Goal: Task Accomplishment & Management: Complete application form

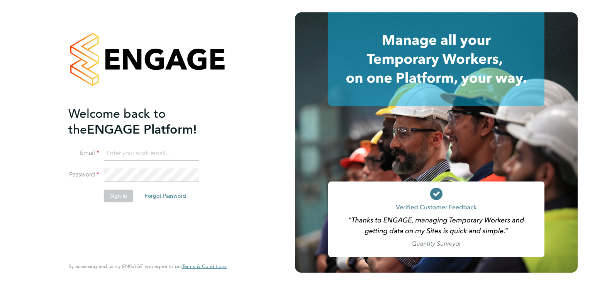
type input "michael.potts@servicecare.org.uk"
click at [110, 192] on button "Sign In" at bounding box center [118, 196] width 29 height 12
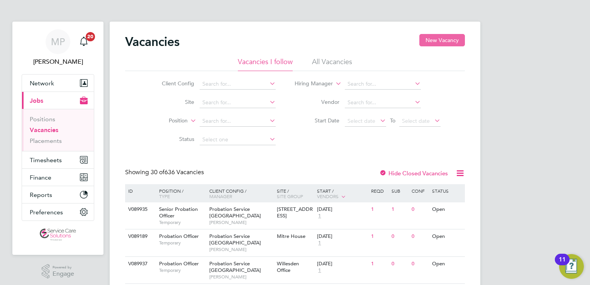
drag, startPoint x: 448, startPoint y: 40, endPoint x: 443, endPoint y: 43, distance: 5.2
click at [448, 40] on button "New Vacancy" at bounding box center [443, 40] width 46 height 12
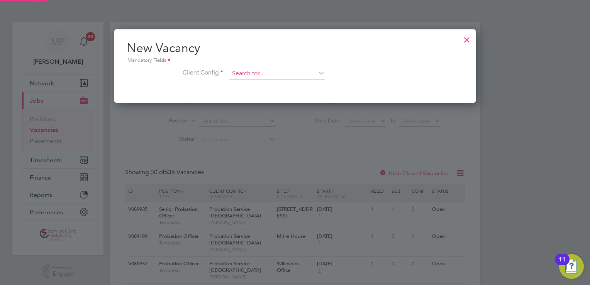
scroll to position [73, 362]
click at [265, 71] on input at bounding box center [277, 74] width 95 height 12
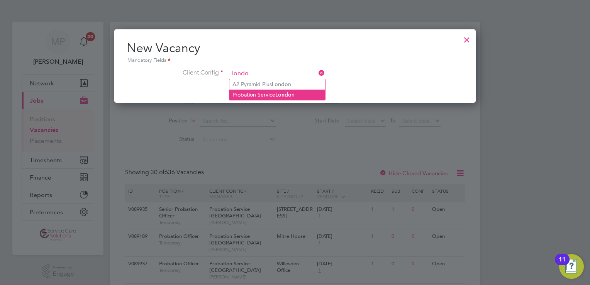
click at [257, 97] on li "Probation Service Londo n" at bounding box center [278, 95] width 96 height 10
type input "Probation Service [GEOGRAPHIC_DATA]"
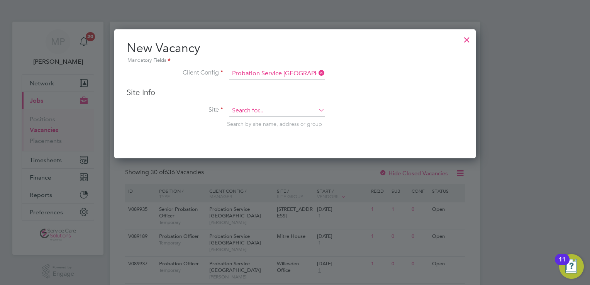
click at [254, 107] on input at bounding box center [277, 111] width 95 height 12
click at [252, 131] on li "[PERSON_NAME] Office" at bounding box center [288, 131] width 116 height 10
type input "Croydon Office"
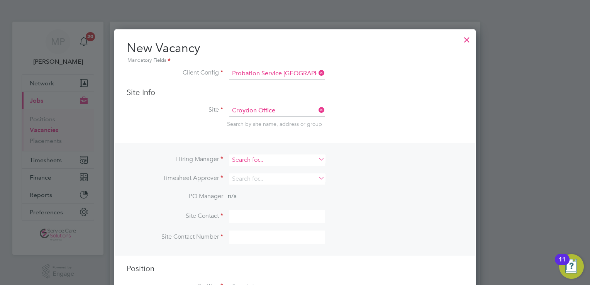
click at [249, 163] on input at bounding box center [277, 160] width 95 height 11
click at [272, 167] on li "[PERSON_NAME]" at bounding box center [280, 170] width 100 height 10
type input "[PERSON_NAME]"
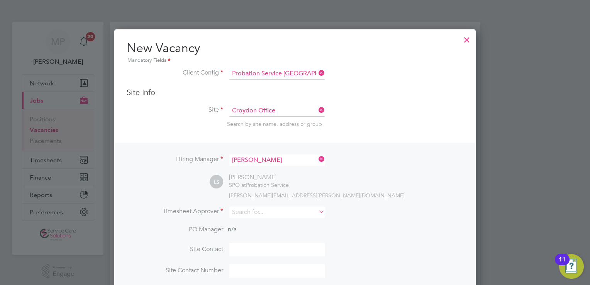
scroll to position [319, 362]
click at [253, 212] on input at bounding box center [277, 212] width 95 height 11
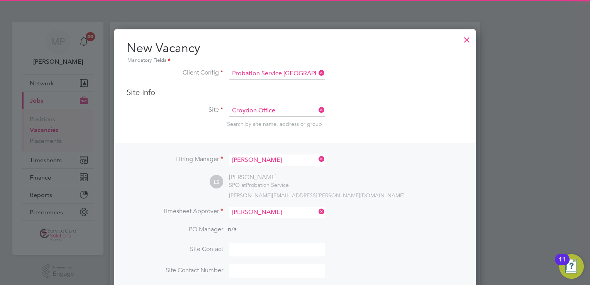
click at [256, 220] on li "[PERSON_NAME]" at bounding box center [280, 222] width 100 height 10
type input "[PERSON_NAME]"
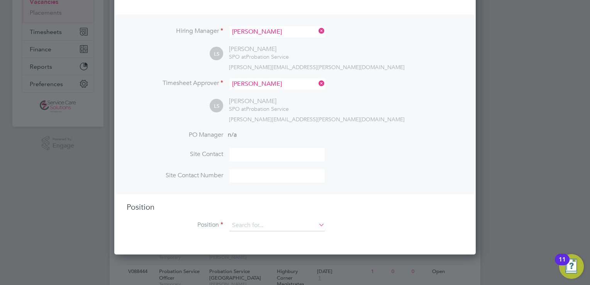
scroll to position [193, 0]
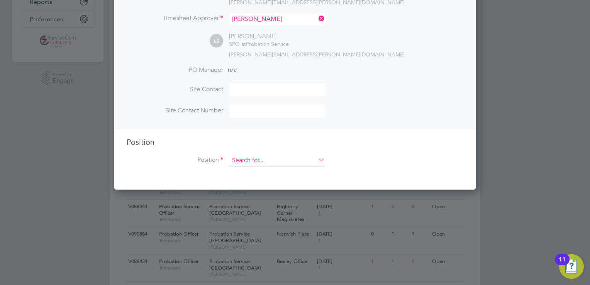
click at [269, 160] on input at bounding box center [277, 161] width 95 height 12
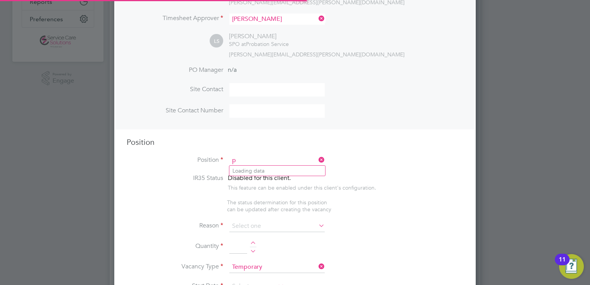
scroll to position [1107, 362]
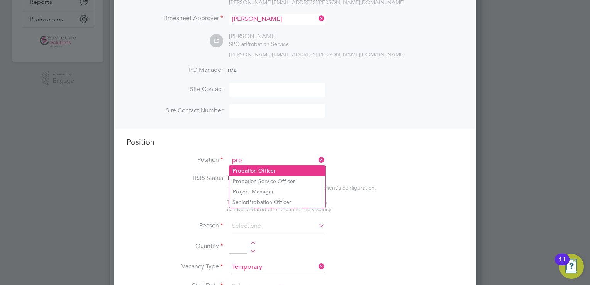
click at [274, 172] on li "Pro bation Officer" at bounding box center [278, 171] width 96 height 10
type input "Probation Officer"
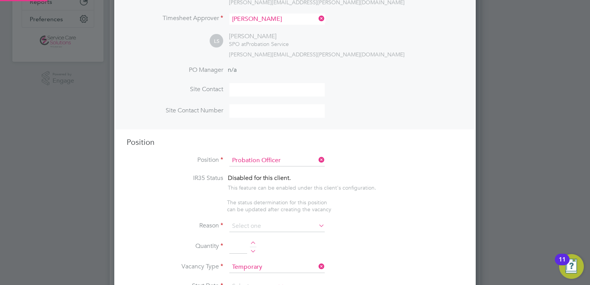
type textarea "Qualified Probation Officer"
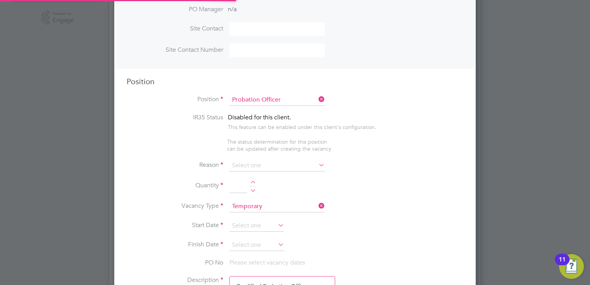
scroll to position [23, 40]
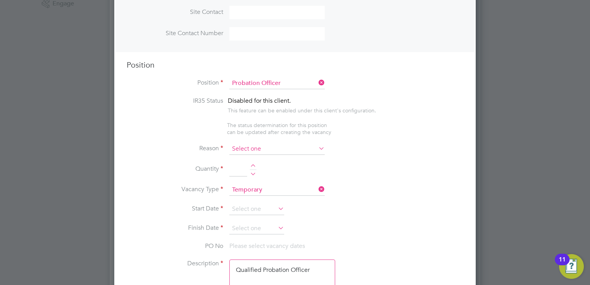
click at [274, 152] on input at bounding box center [277, 149] width 95 height 12
click at [258, 219] on li "Vacant Role" at bounding box center [278, 219] width 96 height 10
type input "Vacant Role"
click at [252, 165] on div at bounding box center [253, 166] width 7 height 5
type input "1"
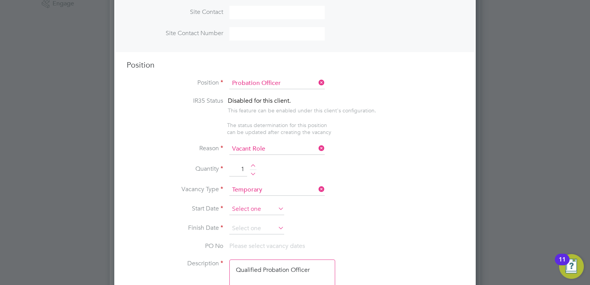
click at [252, 206] on input at bounding box center [257, 210] width 55 height 12
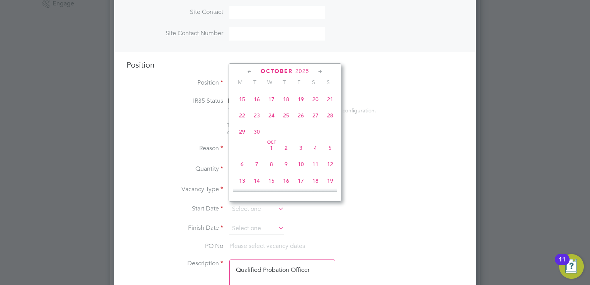
scroll to position [313, 0]
click at [242, 153] on span "6" at bounding box center [242, 146] width 15 height 15
type input "[DATE]"
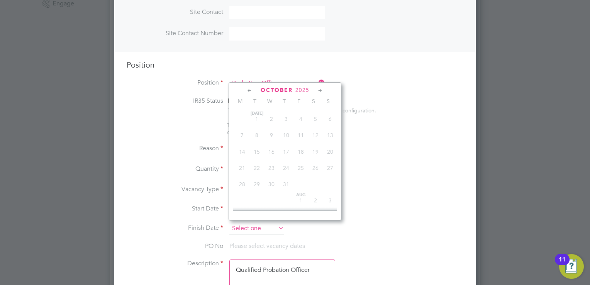
click at [252, 228] on input at bounding box center [257, 229] width 55 height 12
click at [320, 90] on icon at bounding box center [320, 91] width 7 height 9
click at [320, 91] on icon at bounding box center [320, 91] width 7 height 9
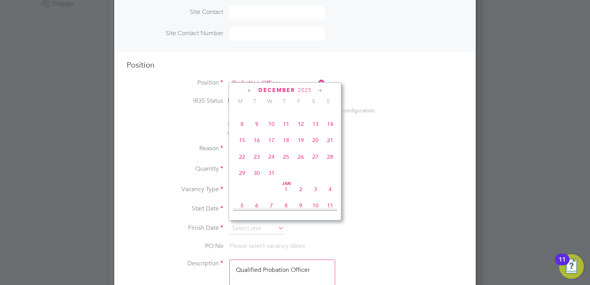
scroll to position [503, 0]
click at [332, 161] on span "25" at bounding box center [330, 153] width 15 height 15
type input "[DATE]"
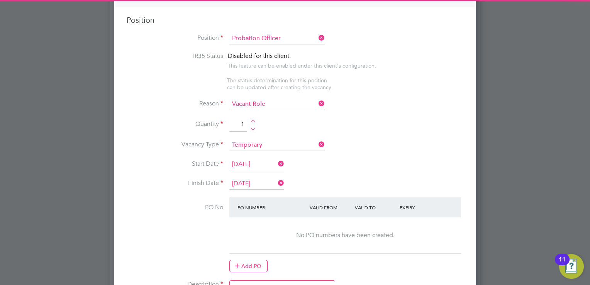
scroll to position [348, 0]
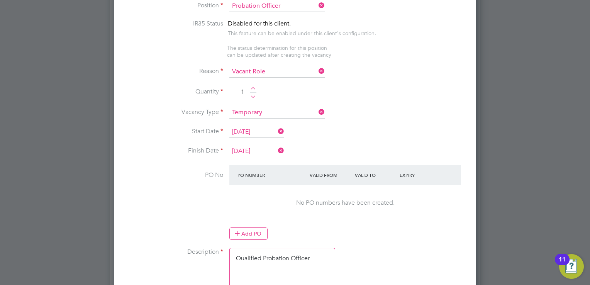
click at [289, 263] on textarea "Qualified Probation Officer" at bounding box center [283, 274] width 106 height 52
drag, startPoint x: 321, startPoint y: 253, endPoint x: 228, endPoint y: 254, distance: 92.7
click at [228, 254] on li "Description Qualified Probation Officer" at bounding box center [295, 278] width 337 height 60
paste textarea "Lor ipsumdol sitame con adip EL7 seddoei te: " 5843I" Ut Laboreet Dolore Magnaa…"
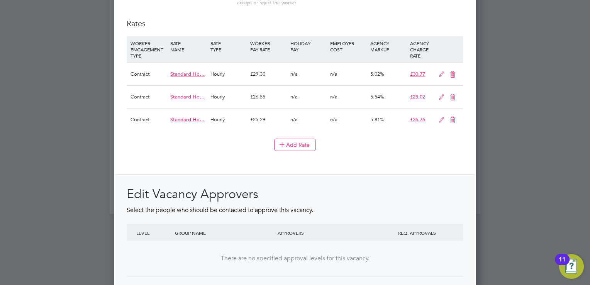
scroll to position [947, 0]
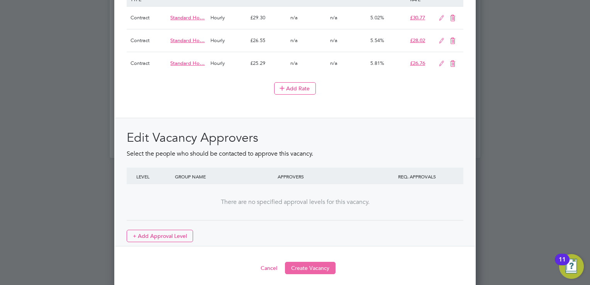
type textarea "Lor ipsumdol sitame con adip EL7 seddoei te: " 5843I" Ut Laboreet Dolore Magnaa…"
click at [311, 262] on button "Create Vacancy" at bounding box center [310, 268] width 51 height 12
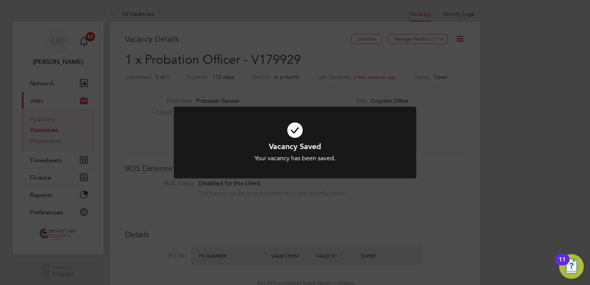
click at [323, 79] on div "Vacancy Saved Your vacancy has been saved. Cancel Okay" at bounding box center [295, 142] width 590 height 285
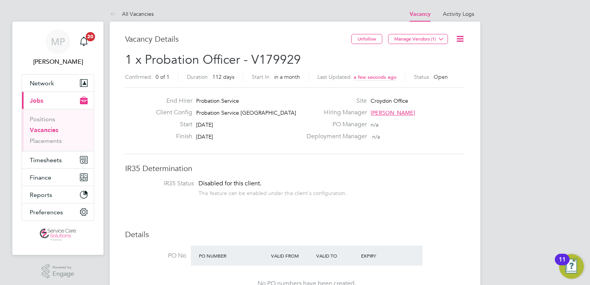
click at [49, 130] on link "Vacancies" at bounding box center [44, 129] width 29 height 7
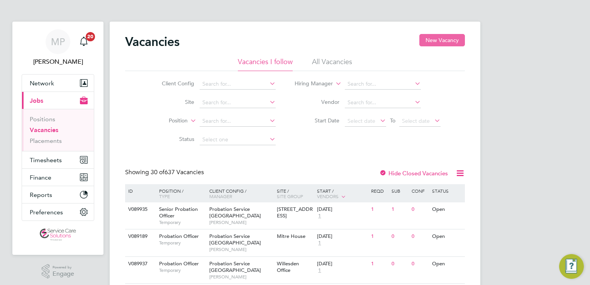
click at [433, 43] on button "New Vacancy" at bounding box center [443, 40] width 46 height 12
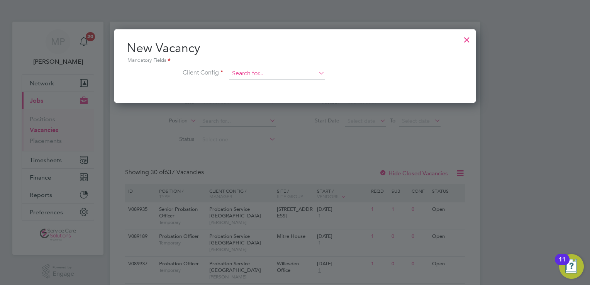
click at [281, 75] on input at bounding box center [277, 74] width 95 height 12
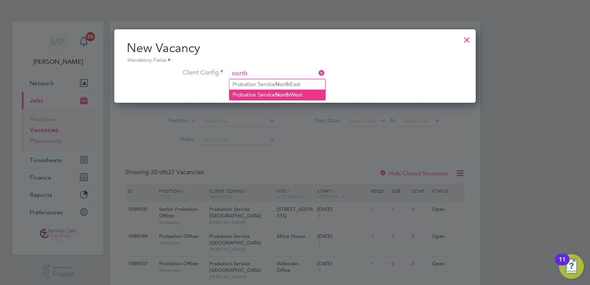
click at [283, 94] on b "North" at bounding box center [282, 95] width 15 height 7
type input "Probation Service [GEOGRAPHIC_DATA]"
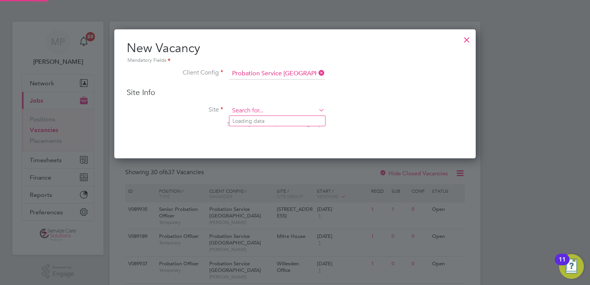
click at [249, 110] on input at bounding box center [277, 111] width 95 height 12
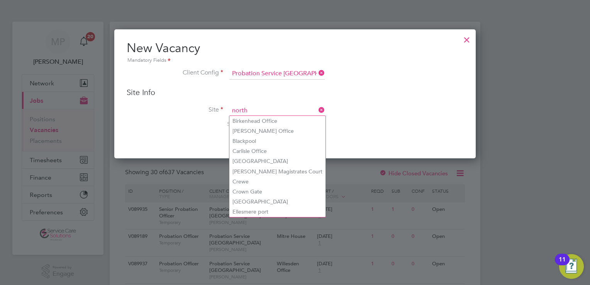
drag, startPoint x: 255, startPoint y: 110, endPoint x: 215, endPoint y: 109, distance: 39.8
click at [215, 109] on li "Site north Search by site name, address or group" at bounding box center [295, 124] width 337 height 38
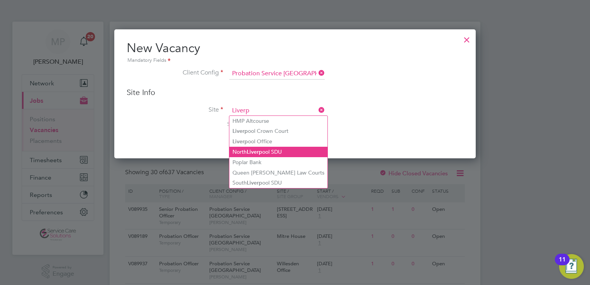
click at [271, 149] on li "North Liverp ool SDU" at bounding box center [279, 152] width 98 height 10
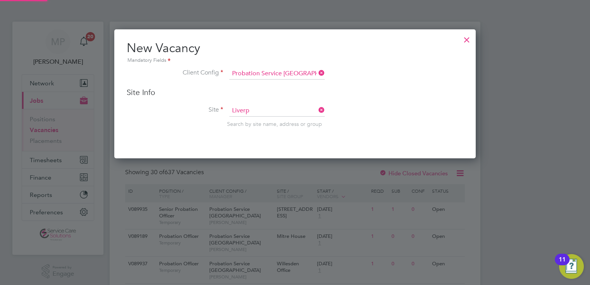
type input "North Liverpool SDU"
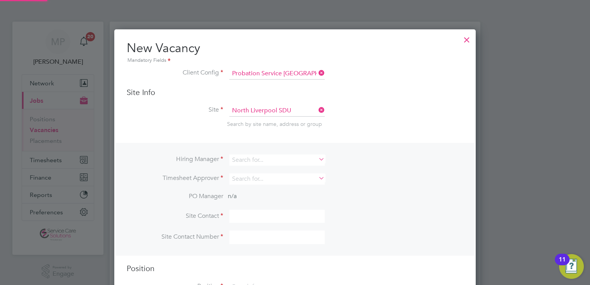
scroll to position [286, 362]
click at [249, 162] on input at bounding box center [277, 160] width 95 height 11
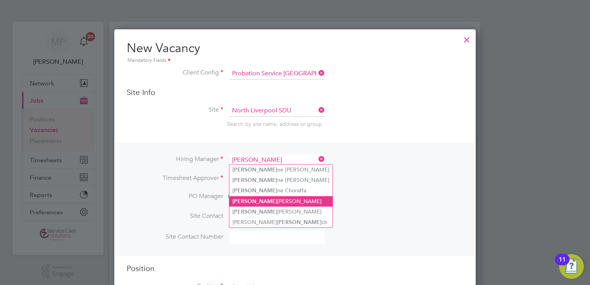
click at [257, 199] on li "[PERSON_NAME] dsey [PERSON_NAME]" at bounding box center [281, 201] width 103 height 10
type input "[PERSON_NAME]"
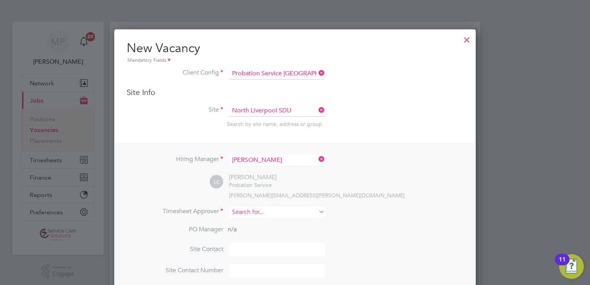
click at [258, 211] on input at bounding box center [277, 212] width 95 height 11
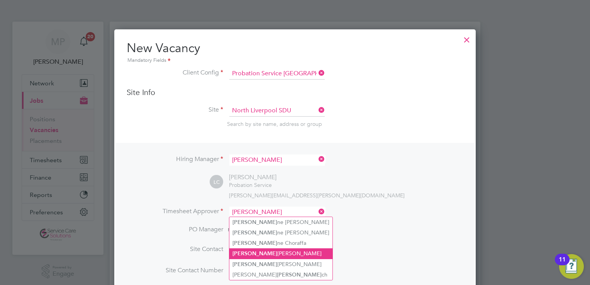
click at [261, 252] on li "[PERSON_NAME] dsey [PERSON_NAME]" at bounding box center [281, 253] width 103 height 10
type input "[PERSON_NAME]"
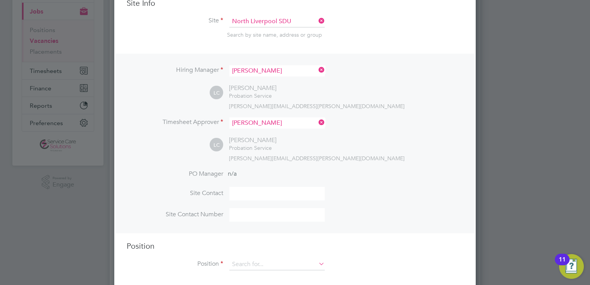
scroll to position [116, 0]
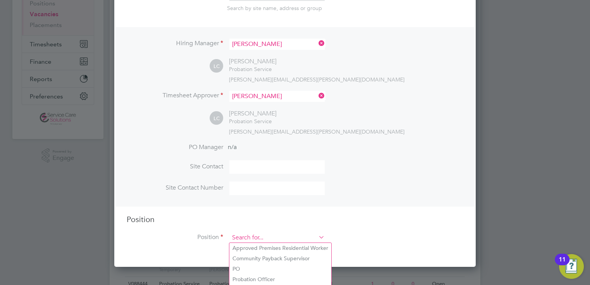
click at [249, 237] on input at bounding box center [277, 238] width 95 height 12
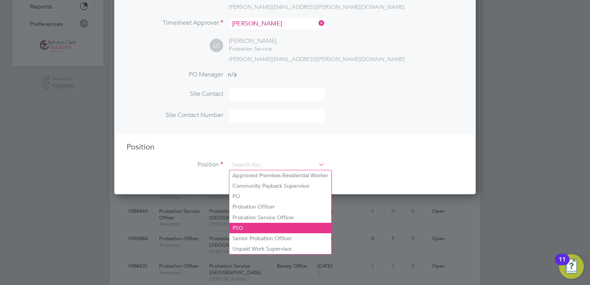
scroll to position [193, 0]
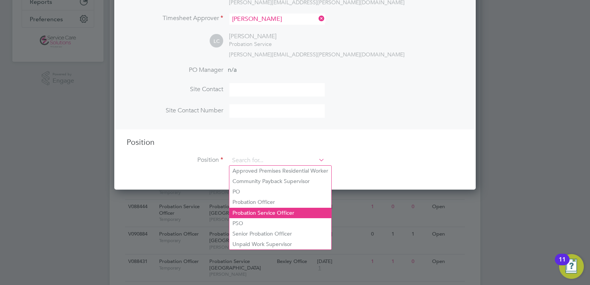
click at [260, 216] on li "Probation Service Officer" at bounding box center [281, 213] width 102 height 10
type input "Probation Service Officer"
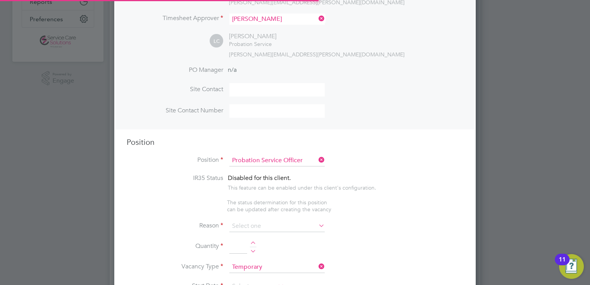
type textarea "PSO Role"
click at [252, 226] on input at bounding box center [277, 227] width 95 height 12
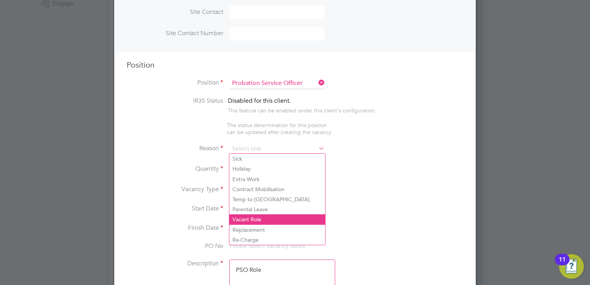
click at [251, 221] on li "Vacant Role" at bounding box center [278, 219] width 96 height 10
type input "Vacant Role"
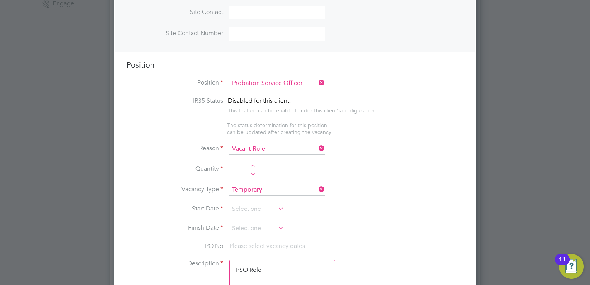
click at [253, 166] on div at bounding box center [253, 166] width 7 height 5
type input "1"
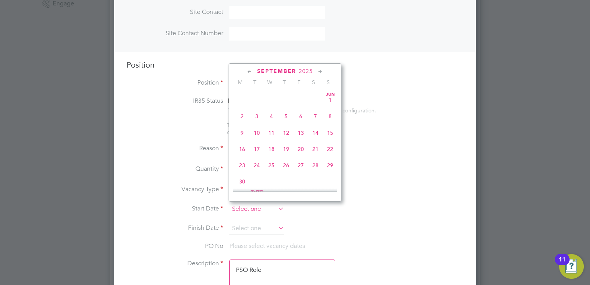
click at [243, 205] on input at bounding box center [257, 210] width 55 height 12
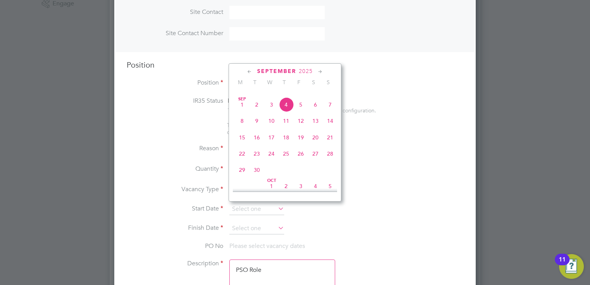
scroll to position [274, 0]
click at [242, 159] on span "29" at bounding box center [242, 152] width 15 height 15
type input "[DATE]"
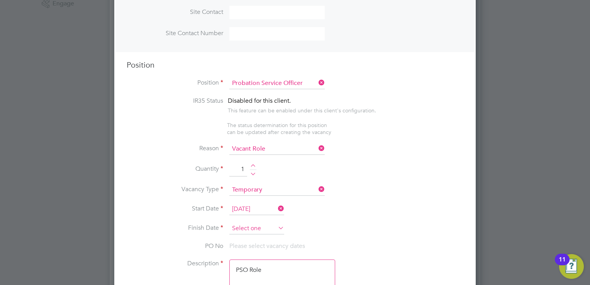
click at [253, 225] on input at bounding box center [257, 229] width 55 height 12
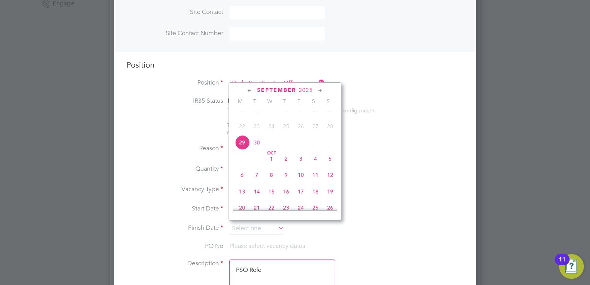
click at [318, 91] on icon at bounding box center [320, 91] width 7 height 9
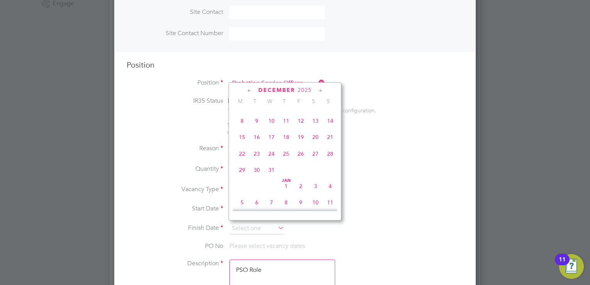
click at [321, 92] on icon at bounding box center [320, 91] width 7 height 9
click at [331, 159] on span "25" at bounding box center [330, 151] width 15 height 15
type input "[DATE]"
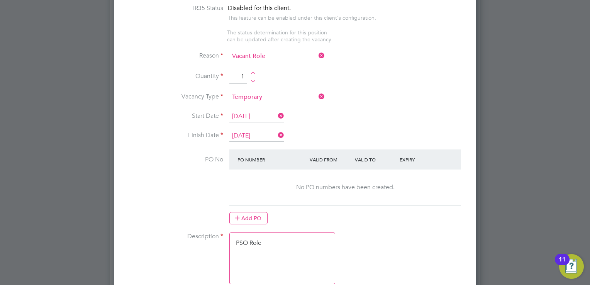
scroll to position [502, 0]
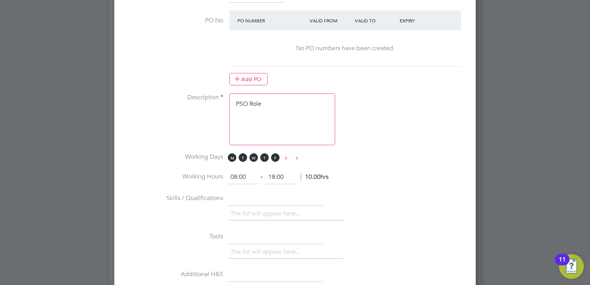
click at [279, 146] on li "Description PSO Role" at bounding box center [295, 124] width 337 height 60
click at [286, 122] on textarea "PSO Role" at bounding box center [283, 120] width 106 height 52
click at [270, 105] on textarea "PSO Role" at bounding box center [283, 120] width 106 height 52
drag, startPoint x: 273, startPoint y: 102, endPoint x: 216, endPoint y: 100, distance: 57.2
click at [216, 100] on li "Description PSO Role" at bounding box center [295, 124] width 337 height 60
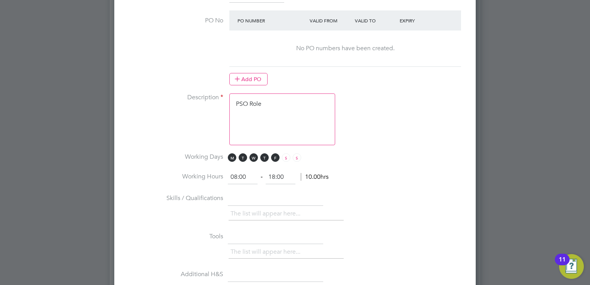
paste textarea "The tracking number for this OP1 request is: " 2332B" Yes Question Answer Proba…"
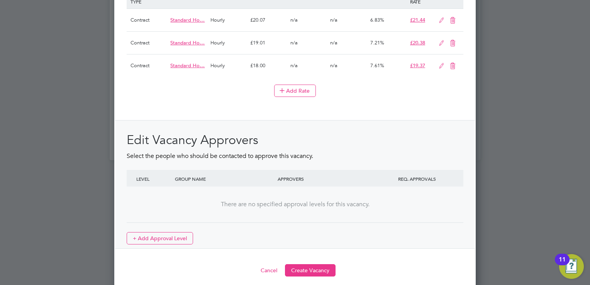
scroll to position [947, 0]
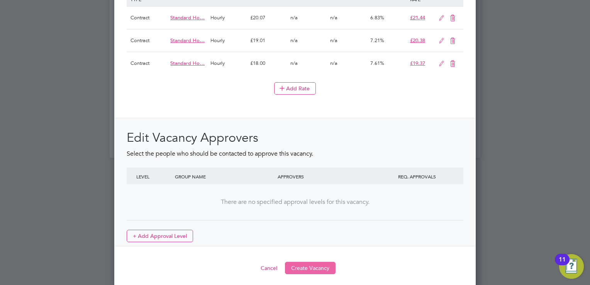
type textarea "The tracking number for this OP1 request is: " 2332B" Yes Question Answer Proba…"
click at [308, 264] on button "Create Vacancy" at bounding box center [310, 268] width 51 height 12
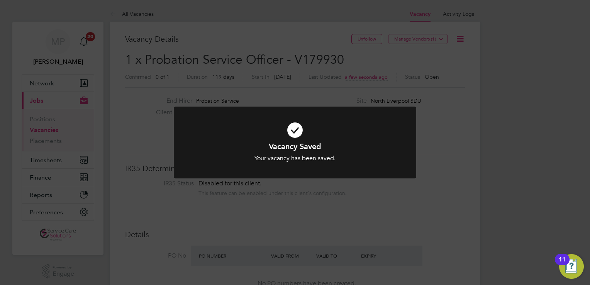
drag, startPoint x: 271, startPoint y: 101, endPoint x: 207, endPoint y: 66, distance: 73.0
click at [270, 101] on div "Vacancy Saved Your vacancy has been saved. Cancel Okay" at bounding box center [295, 142] width 590 height 285
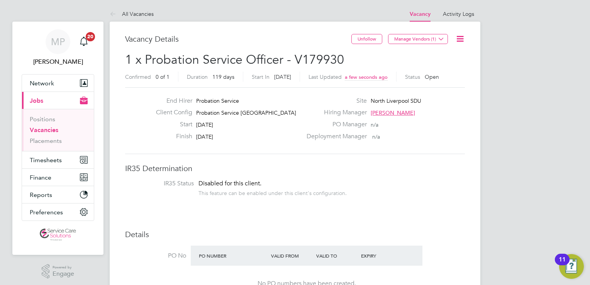
click at [141, 16] on link "All Vacancies" at bounding box center [132, 13] width 44 height 7
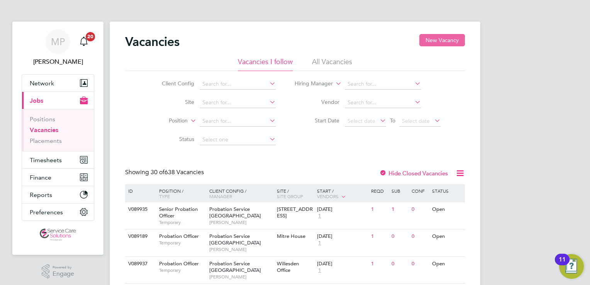
click at [428, 39] on button "New Vacancy" at bounding box center [443, 40] width 46 height 12
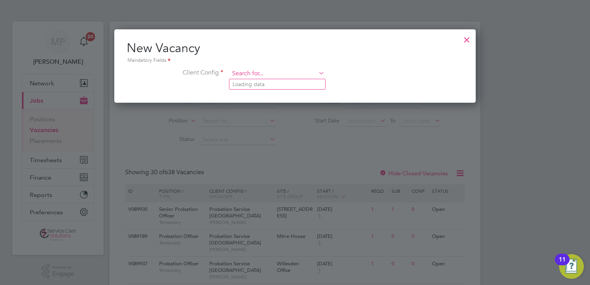
click at [252, 73] on input at bounding box center [277, 74] width 95 height 12
drag, startPoint x: 287, startPoint y: 93, endPoint x: 541, endPoint y: 120, distance: 254.9
click at [287, 93] on b "North" at bounding box center [282, 95] width 15 height 7
type input "Probation Service [GEOGRAPHIC_DATA]"
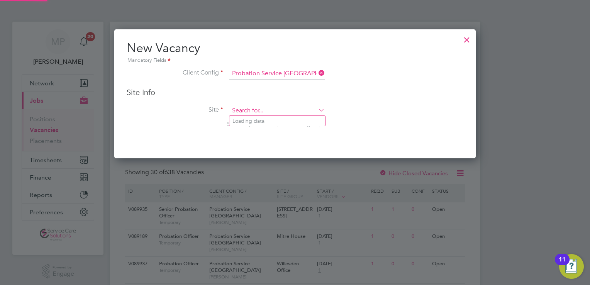
click at [287, 107] on input at bounding box center [277, 111] width 95 height 12
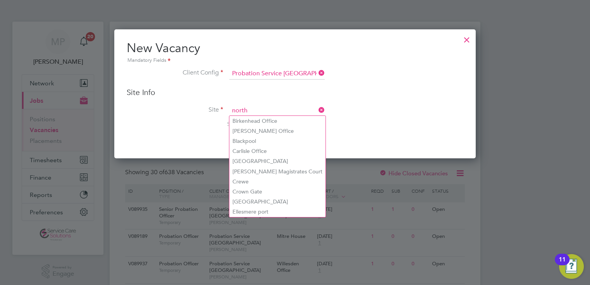
click at [252, 109] on input "north" at bounding box center [277, 111] width 95 height 12
type input "n"
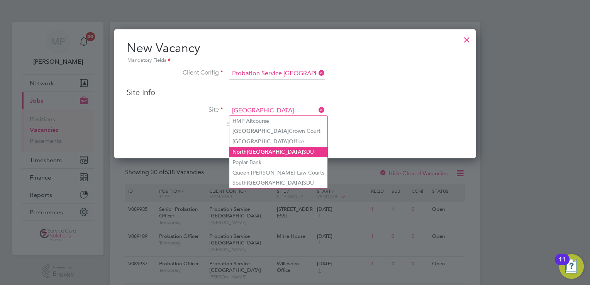
click at [258, 151] on b "[GEOGRAPHIC_DATA]" at bounding box center [275, 152] width 56 height 7
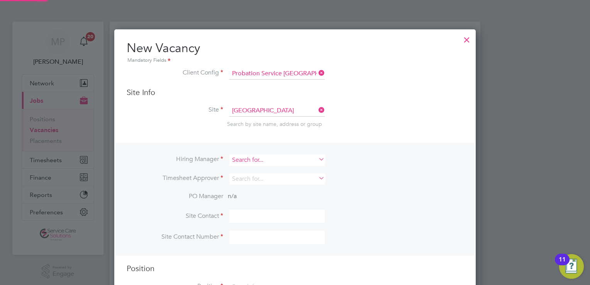
type input "North Liverpool SDU"
click at [250, 158] on input at bounding box center [277, 160] width 95 height 11
click at [267, 168] on li "[PERSON_NAME] sey [PERSON_NAME]" at bounding box center [280, 170] width 100 height 10
type input "[PERSON_NAME]"
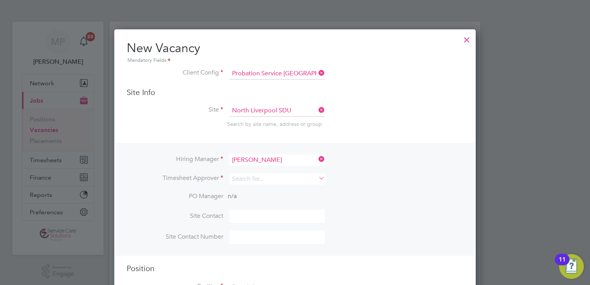
scroll to position [319, 362]
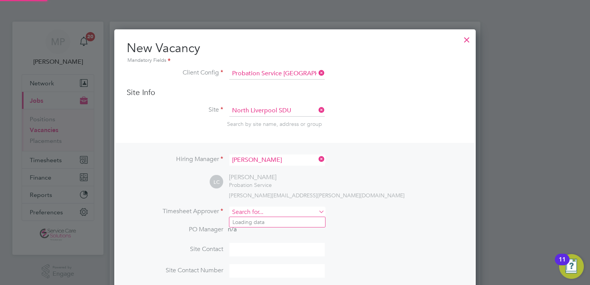
click at [238, 211] on input at bounding box center [277, 212] width 95 height 11
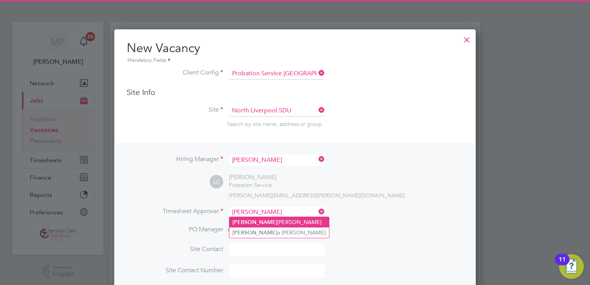
click at [252, 223] on li "[PERSON_NAME] sey [PERSON_NAME]" at bounding box center [280, 222] width 100 height 10
type input "[PERSON_NAME]"
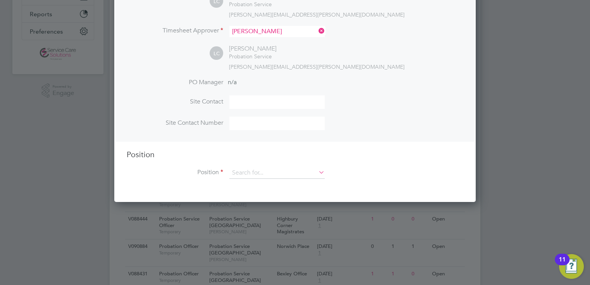
scroll to position [193, 0]
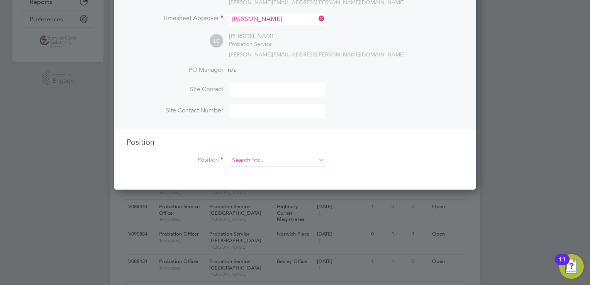
click at [264, 158] on input at bounding box center [277, 161] width 95 height 12
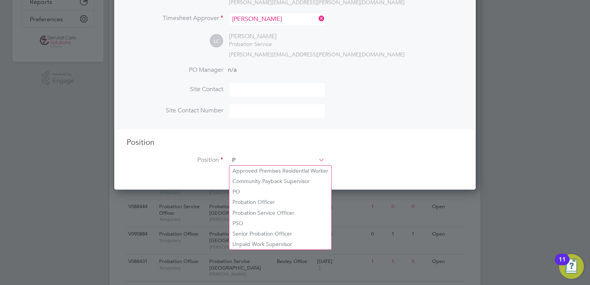
scroll to position [1107, 362]
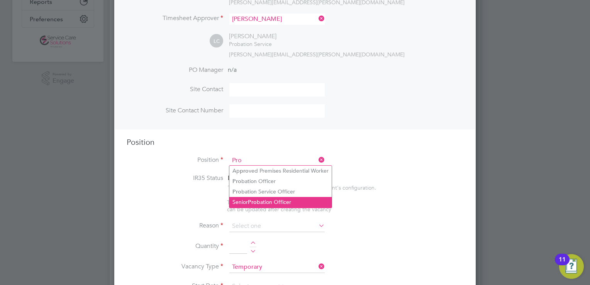
click at [281, 197] on li "Senior Pro bation Officer" at bounding box center [281, 202] width 102 height 10
type input "Senior Probation Officer"
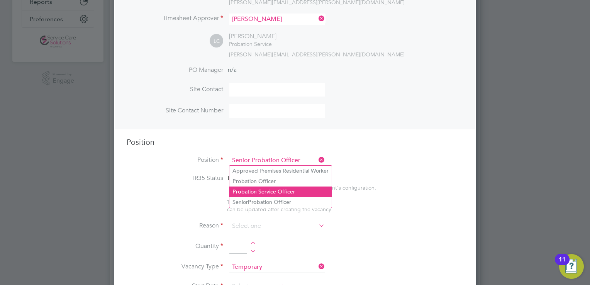
type textarea "SPO"
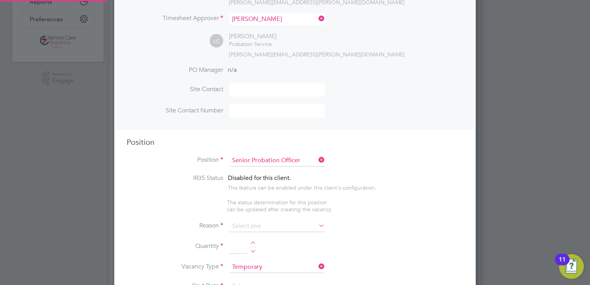
scroll to position [1093, 362]
click at [317, 160] on icon at bounding box center [317, 160] width 0 height 11
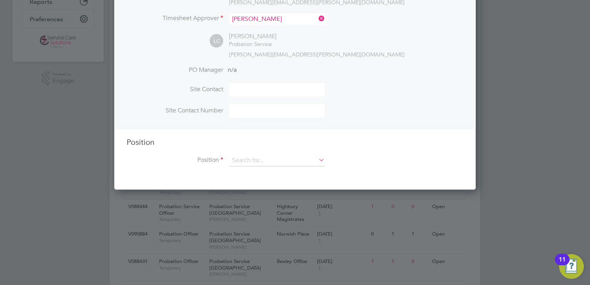
click at [236, 154] on div "Position Position" at bounding box center [295, 155] width 337 height 37
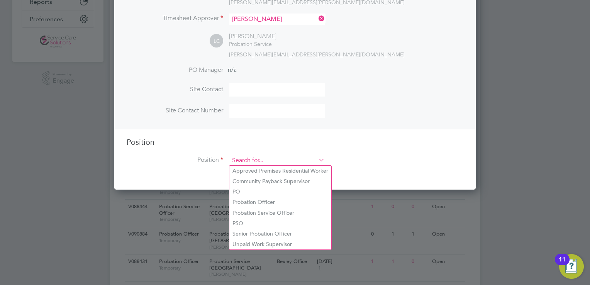
click at [240, 158] on input at bounding box center [277, 161] width 95 height 12
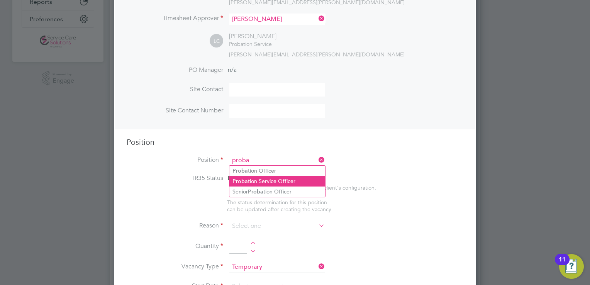
click at [253, 182] on li "Proba tion Service Officer" at bounding box center [278, 181] width 96 height 10
type input "Probation Service Officer"
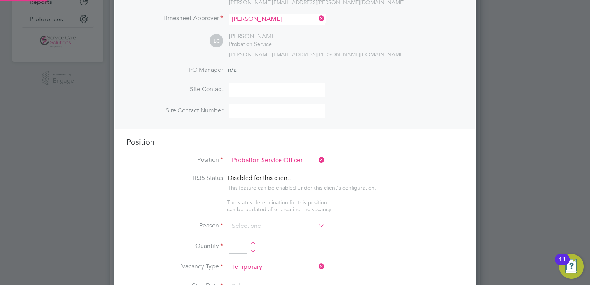
type textarea "PSO Role"
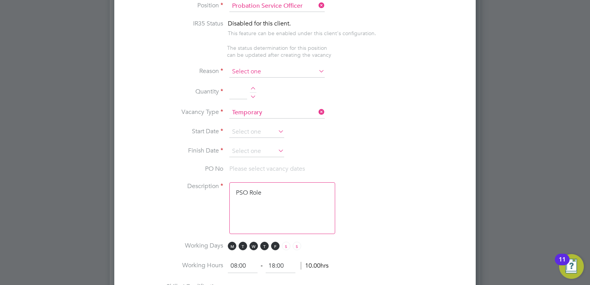
click at [243, 73] on input at bounding box center [277, 72] width 95 height 12
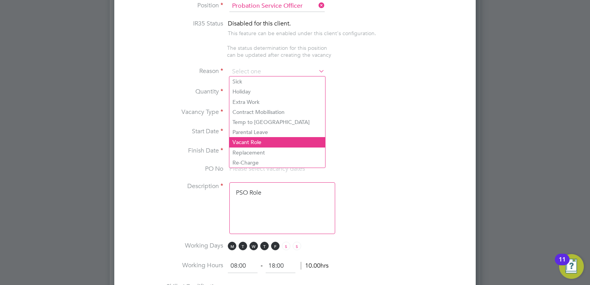
click at [252, 137] on ul "Sick Holiday Extra Work [DEMOGRAPHIC_DATA] Mobilisation Temp to Perm Parental L…" at bounding box center [277, 122] width 97 height 92
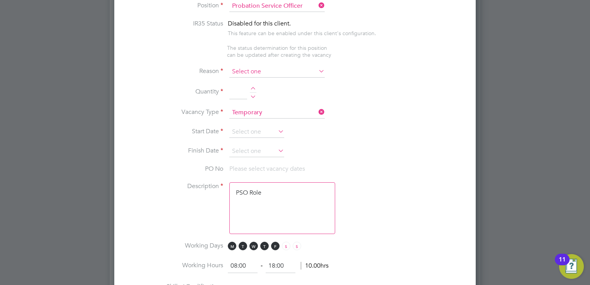
click at [256, 72] on input at bounding box center [277, 72] width 95 height 12
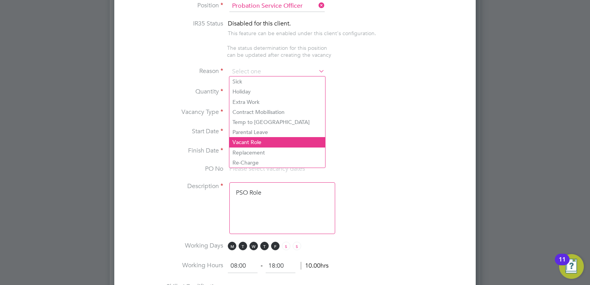
click at [258, 145] on li "Vacant Role" at bounding box center [278, 142] width 96 height 10
type input "Vacant Role"
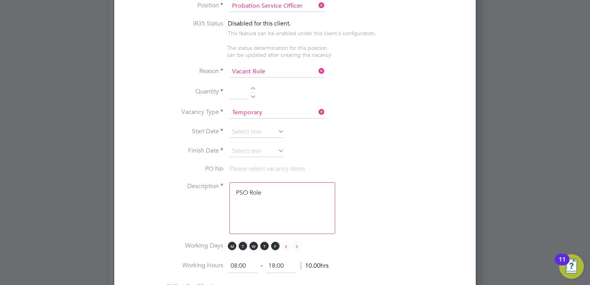
click at [253, 88] on div at bounding box center [253, 89] width 7 height 5
type input "1"
click at [246, 130] on input at bounding box center [257, 132] width 55 height 12
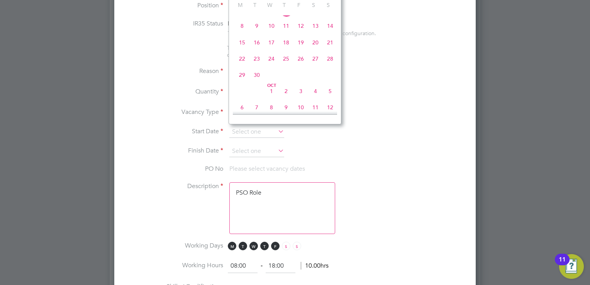
click at [240, 82] on span "29" at bounding box center [242, 75] width 15 height 15
type input "[DATE]"
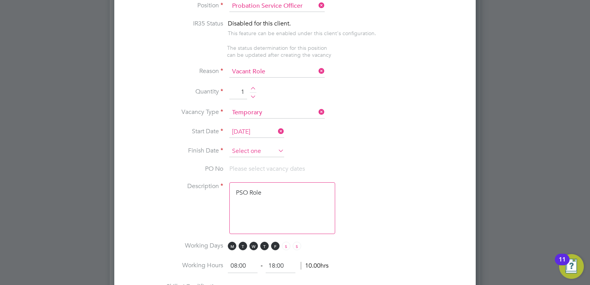
click at [250, 146] on input at bounding box center [257, 152] width 55 height 12
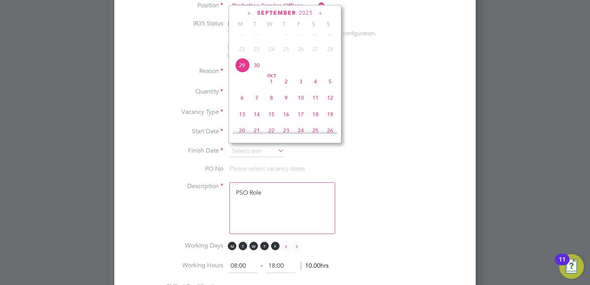
click at [321, 13] on icon at bounding box center [320, 13] width 7 height 9
click at [322, 14] on icon at bounding box center [320, 13] width 7 height 9
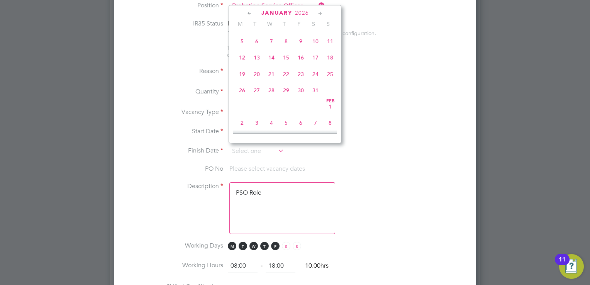
click at [329, 82] on span "25" at bounding box center [330, 74] width 15 height 15
type input "[DATE]"
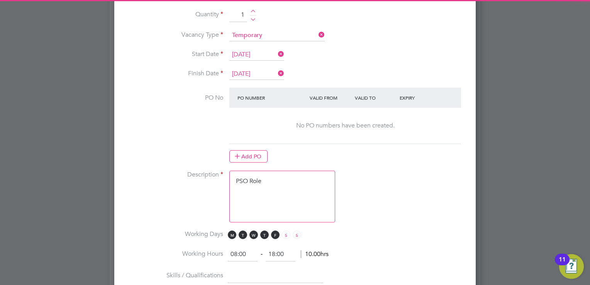
click at [260, 191] on textarea "PSO Role" at bounding box center [283, 197] width 106 height 52
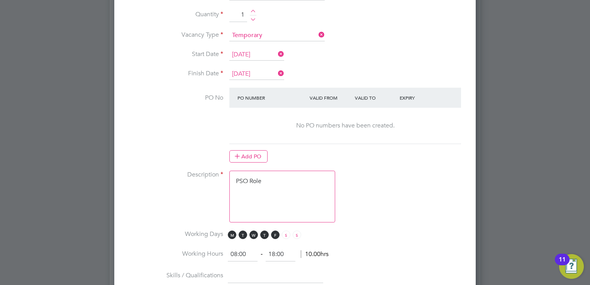
click at [253, 184] on textarea "PSO Role" at bounding box center [283, 197] width 106 height 52
drag, startPoint x: 281, startPoint y: 179, endPoint x: 226, endPoint y: 190, distance: 56.1
click at [207, 175] on li "Description PSO Role" at bounding box center [295, 201] width 337 height 60
paste textarea "Lor ipsumdol sitame con adip EL7 seddoei te: " 2425I" Utl Etdolore Magnaa Enima…"
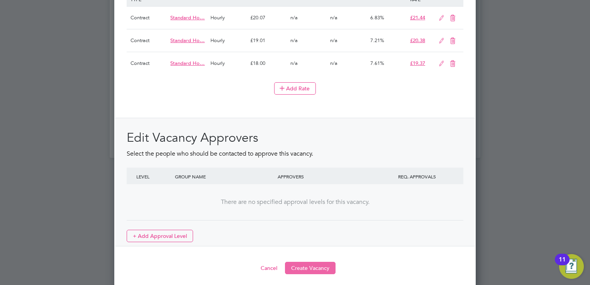
type textarea "Lor ipsumdol sitame con adip EL7 seddoei te: " 2425I" Utl Etdolore Magnaa Enima…"
click at [312, 265] on button "Create Vacancy" at bounding box center [310, 268] width 51 height 12
